Goal: Check status: Check status

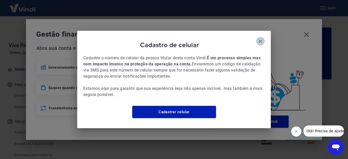
click at [258, 39] on icon "button" at bounding box center [260, 41] width 6 height 6
click at [259, 38] on icon "button" at bounding box center [260, 41] width 6 height 6
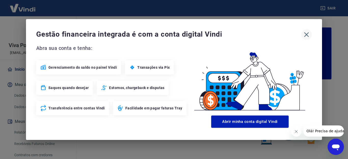
click at [306, 32] on icon "button" at bounding box center [306, 35] width 8 height 8
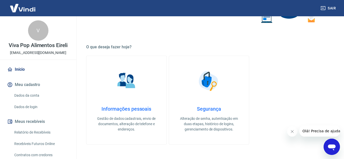
scroll to position [204, 0]
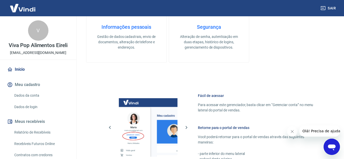
click at [40, 131] on link "Relatório de Recebíveis" at bounding box center [41, 132] width 58 height 10
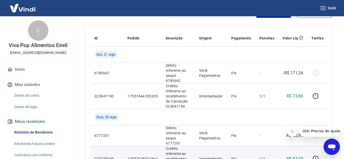
scroll to position [51, 0]
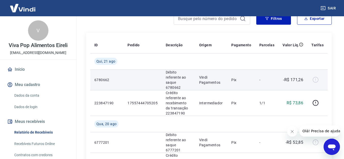
click at [256, 80] on td "-" at bounding box center [266, 80] width 23 height 21
click at [317, 80] on div at bounding box center [317, 80] width 12 height 8
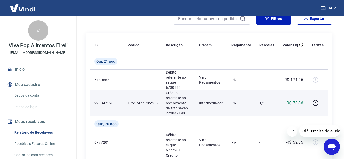
scroll to position [25, 0]
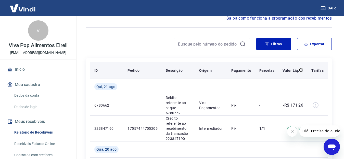
click at [131, 72] on p "Pedido" at bounding box center [133, 70] width 12 height 5
click at [132, 71] on p "Pedido" at bounding box center [133, 70] width 12 height 5
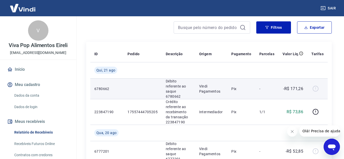
scroll to position [51, 0]
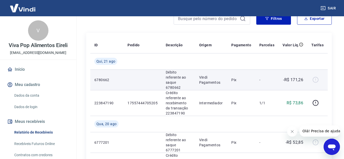
click at [141, 77] on td at bounding box center [142, 80] width 38 height 21
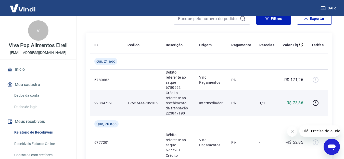
scroll to position [25, 0]
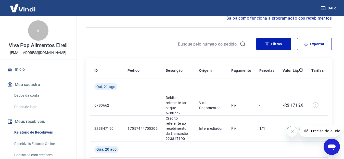
click at [293, 132] on icon "Fechar mensagem da empresa" at bounding box center [292, 132] width 4 height 4
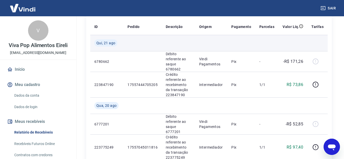
scroll to position [76, 0]
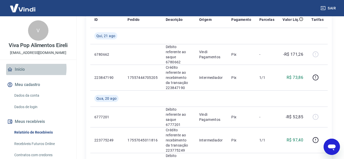
click at [25, 69] on link "Início" at bounding box center [38, 69] width 64 height 11
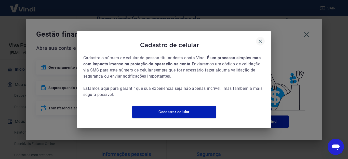
click at [257, 39] on icon "button" at bounding box center [260, 41] width 6 height 6
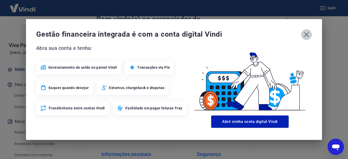
click at [307, 34] on icon "button" at bounding box center [306, 35] width 8 height 8
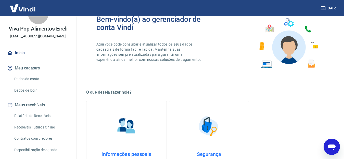
scroll to position [25, 0]
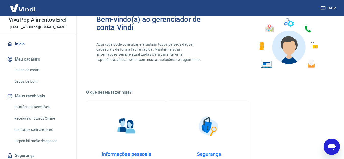
click at [33, 107] on link "Relatório de Recebíveis" at bounding box center [41, 107] width 58 height 10
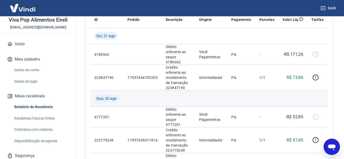
scroll to position [51, 0]
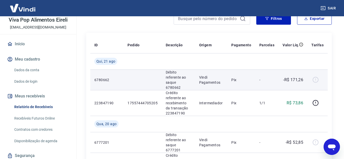
click at [209, 81] on p "Vindi Pagamentos" at bounding box center [211, 80] width 24 height 10
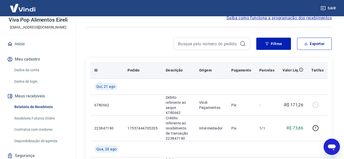
scroll to position [25, 0]
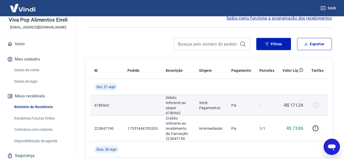
click at [171, 102] on p "Débito referente ao saque 6780662" at bounding box center [178, 105] width 25 height 20
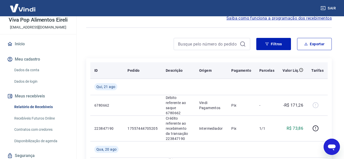
click at [133, 70] on p "Pedido" at bounding box center [133, 70] width 12 height 5
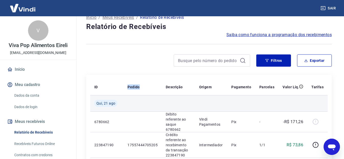
scroll to position [0, 0]
